Goal: Task Accomplishment & Management: Use online tool/utility

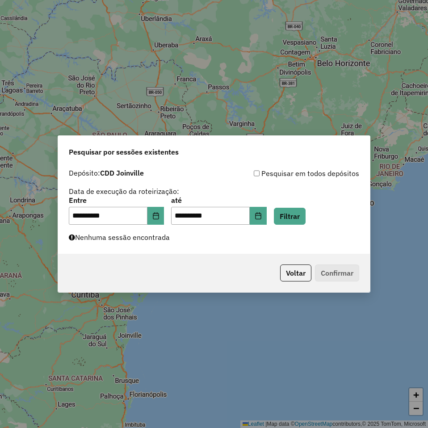
click at [304, 219] on button "Filtrar" at bounding box center [290, 216] width 32 height 17
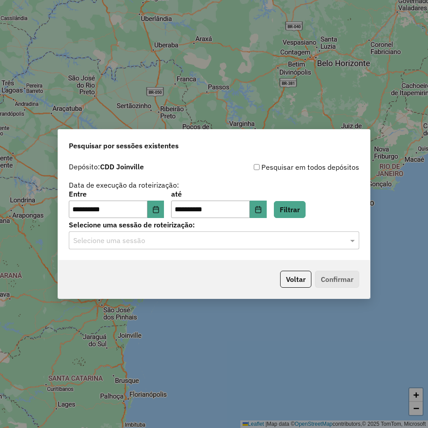
click at [298, 241] on input "text" at bounding box center [205, 241] width 264 height 11
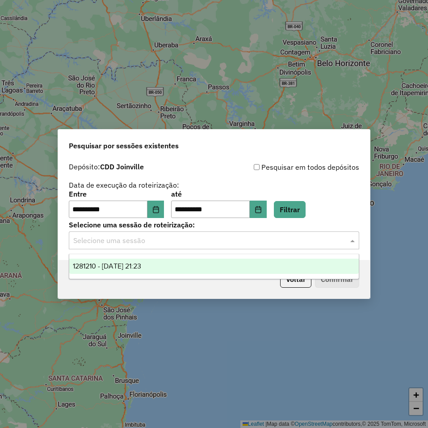
click at [280, 263] on div "1281210 - 23/09/2025 21:23" at bounding box center [214, 266] width 290 height 15
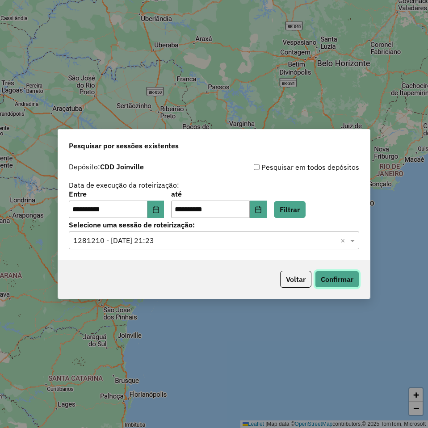
click at [341, 282] on button "Confirmar" at bounding box center [337, 279] width 44 height 17
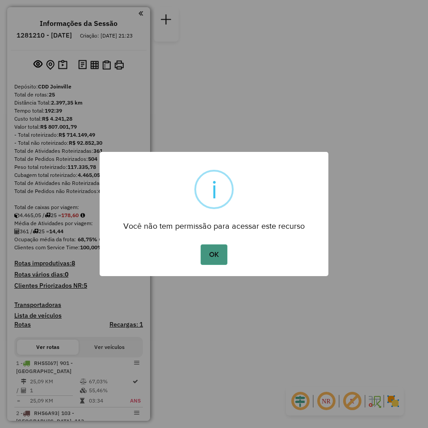
click at [218, 259] on button "OK" at bounding box center [214, 255] width 26 height 21
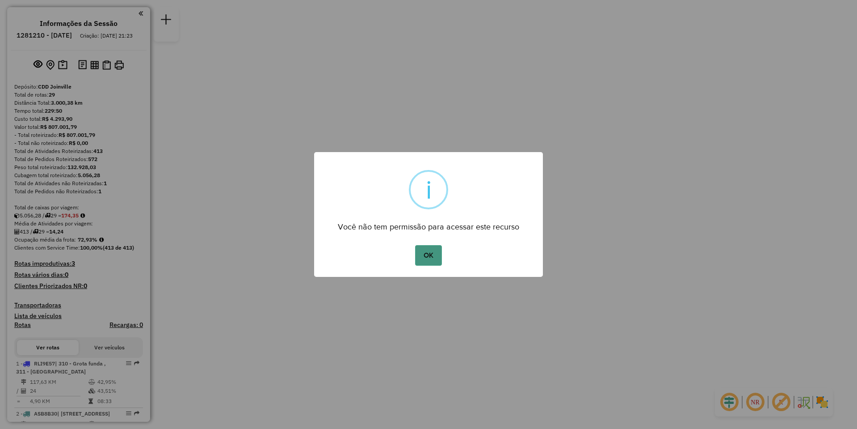
click at [418, 249] on button "OK" at bounding box center [428, 255] width 26 height 21
